Goal: Task Accomplishment & Management: Complete application form

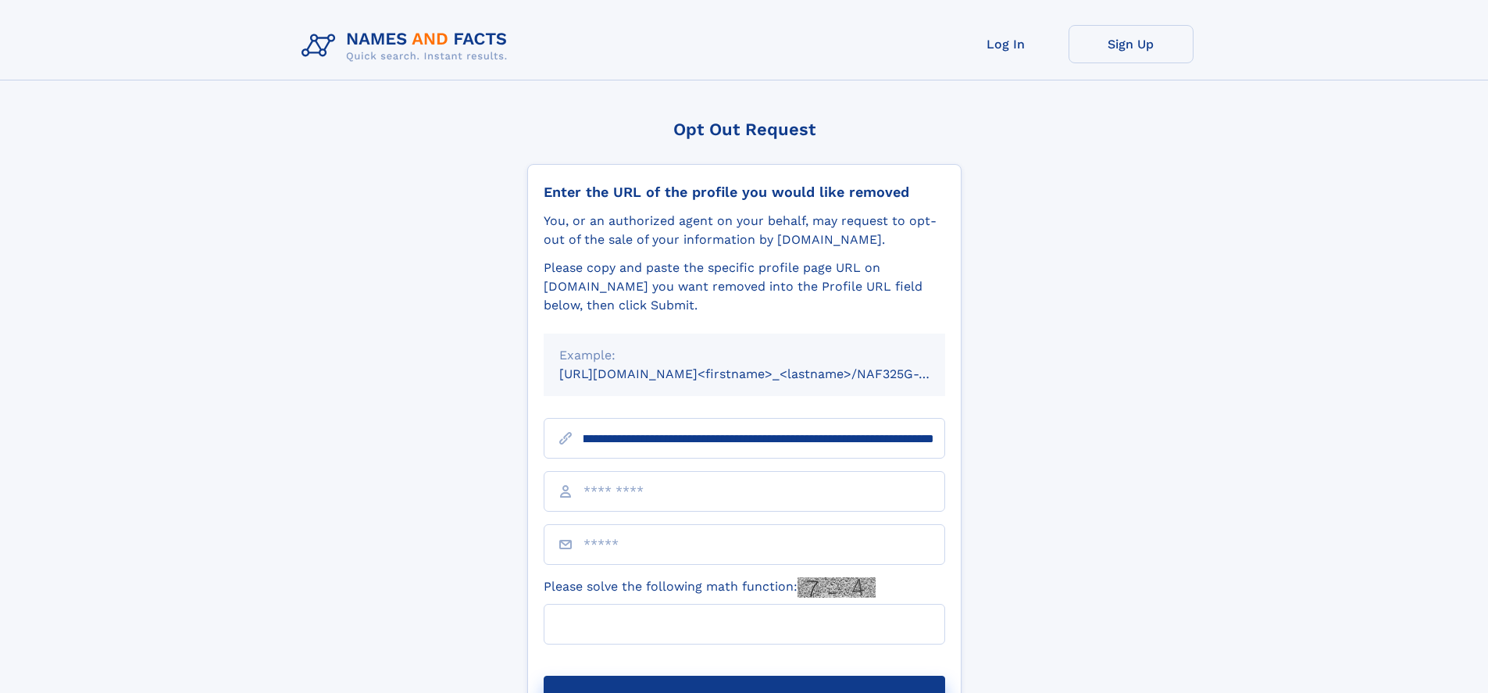
scroll to position [0, 188]
type input "**********"
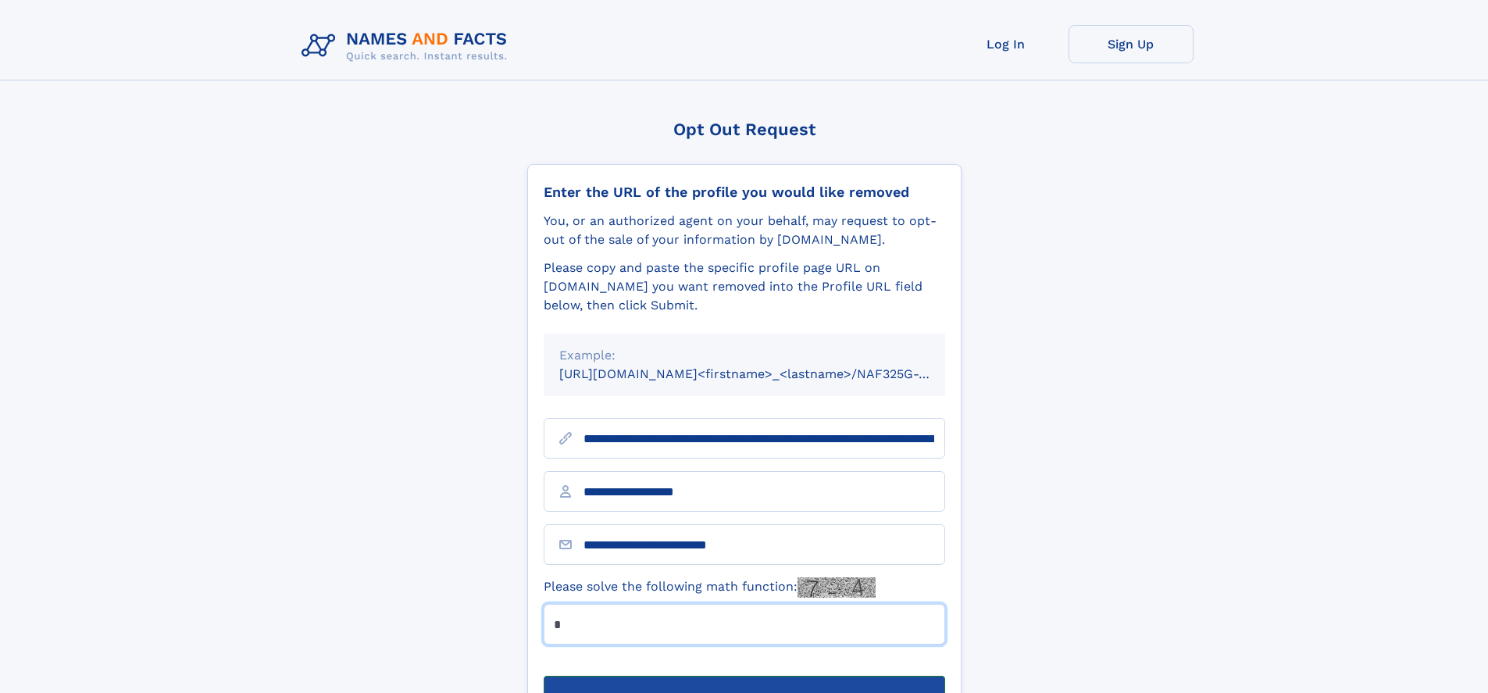
type input "*"
click at [744, 676] on button "Submit Opt Out Request" at bounding box center [745, 701] width 402 height 50
